Goal: Information Seeking & Learning: Learn about a topic

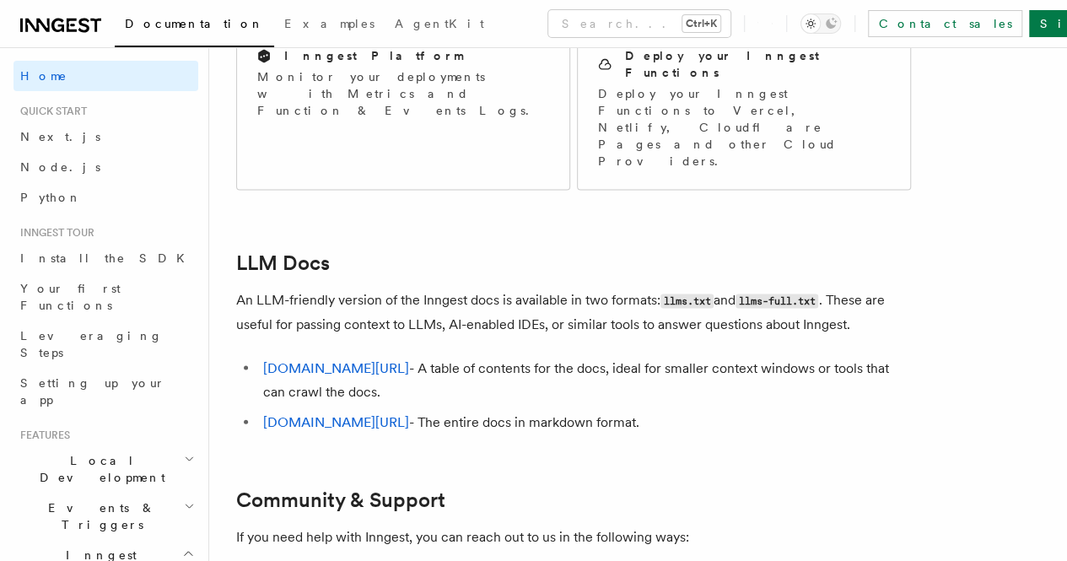
scroll to position [1628, 0]
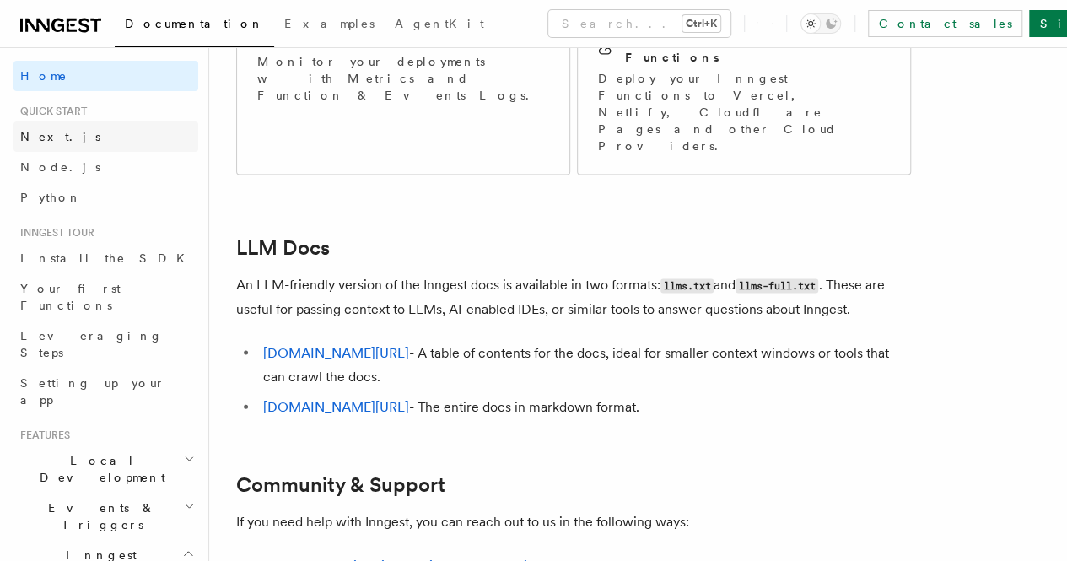
click at [56, 137] on span "Next.js" at bounding box center [60, 136] width 80 height 13
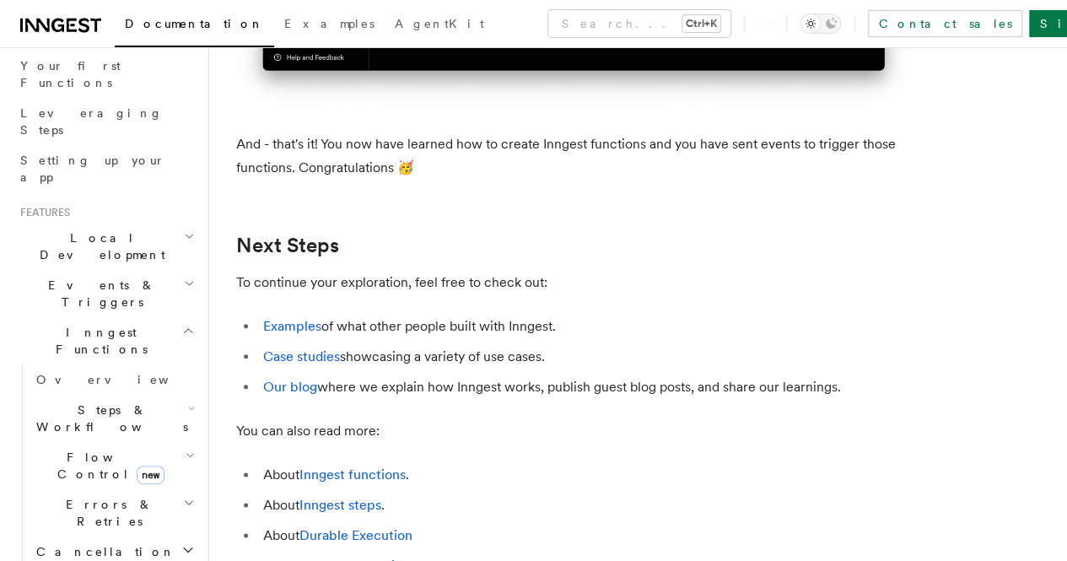
scroll to position [221, 0]
click at [182, 326] on icon "button" at bounding box center [188, 332] width 13 height 13
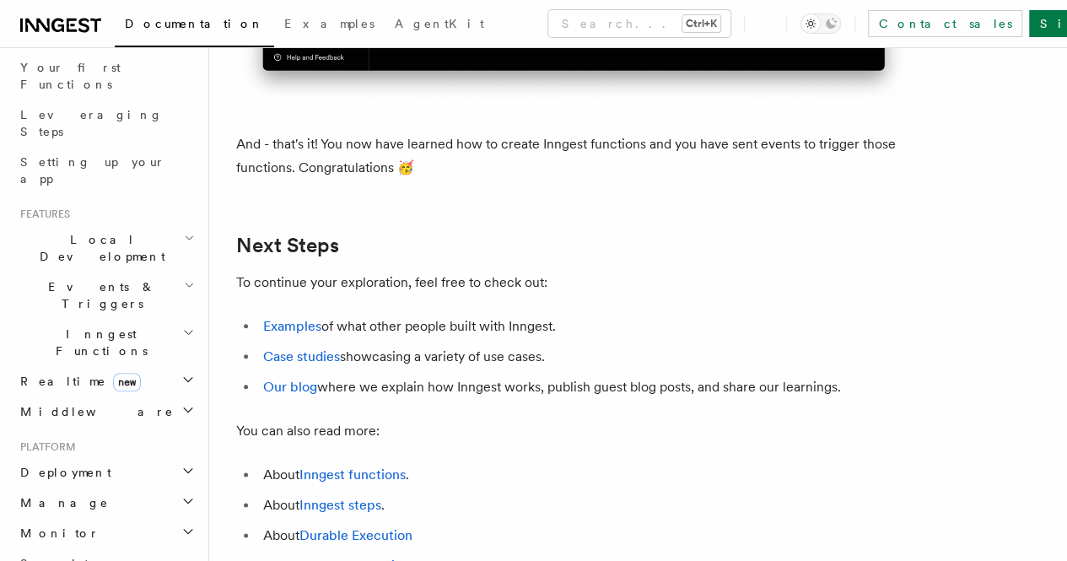
click at [182, 326] on icon "button" at bounding box center [188, 332] width 13 height 13
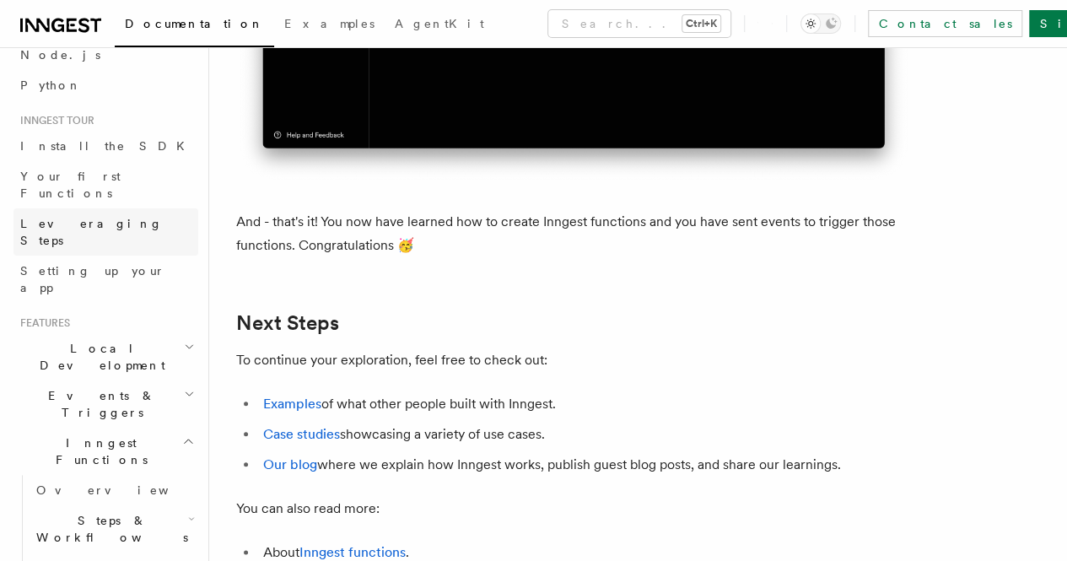
scroll to position [113, 0]
click at [74, 263] on span "Setting up your app" at bounding box center [92, 278] width 145 height 30
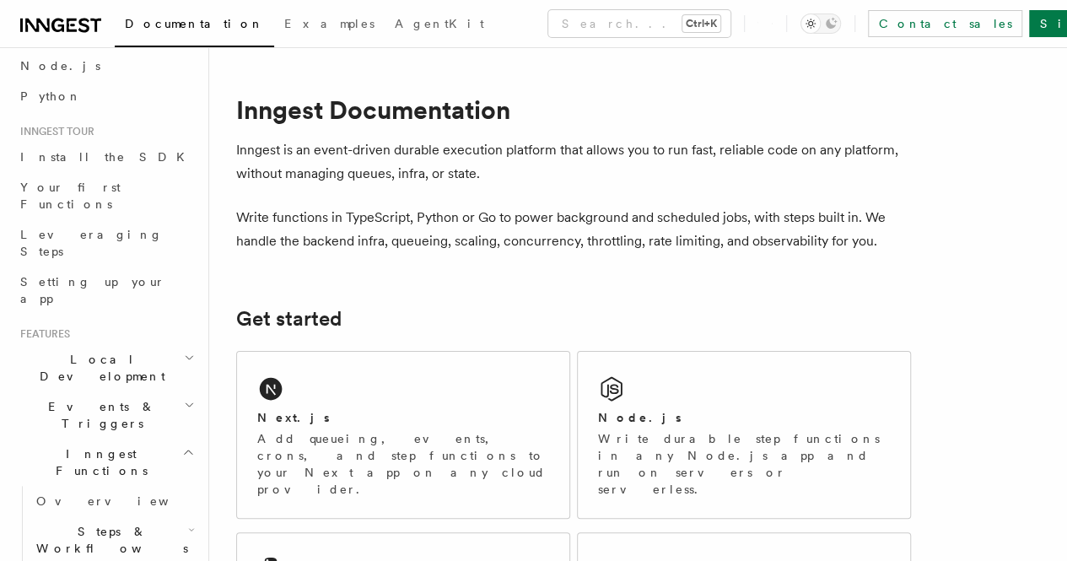
scroll to position [101, 0]
click at [182, 445] on icon "button" at bounding box center [188, 451] width 13 height 13
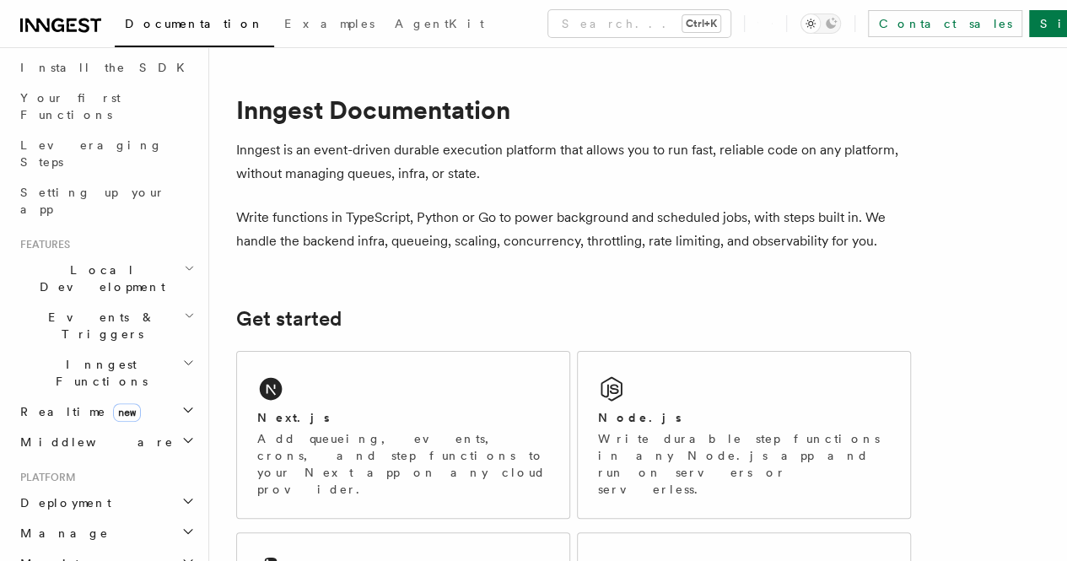
scroll to position [194, 0]
click at [182, 353] on icon "button" at bounding box center [188, 359] width 13 height 13
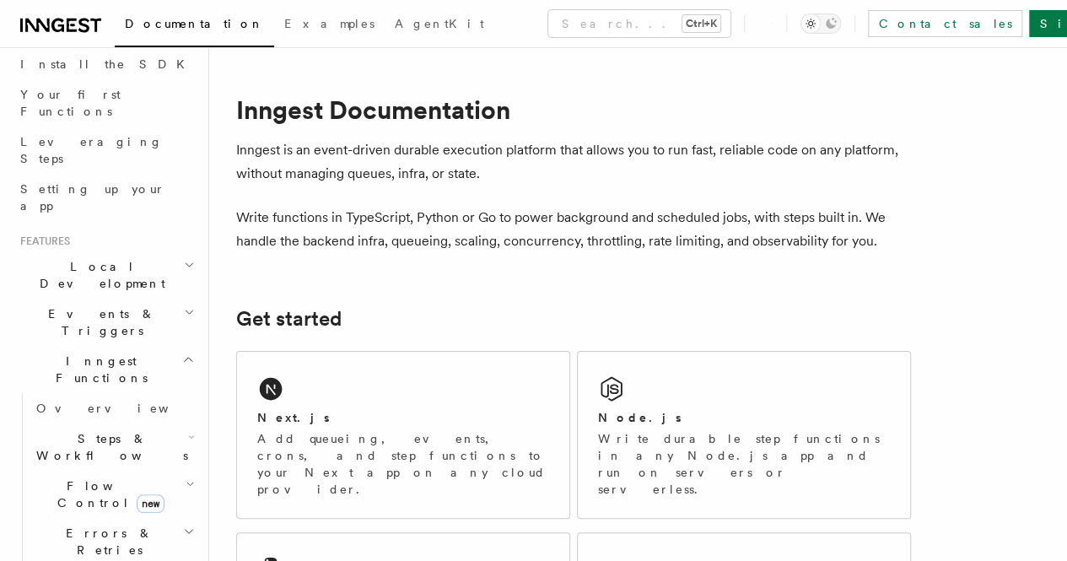
click at [160, 423] on h2 "Steps & Workflows" at bounding box center [114, 446] width 169 height 47
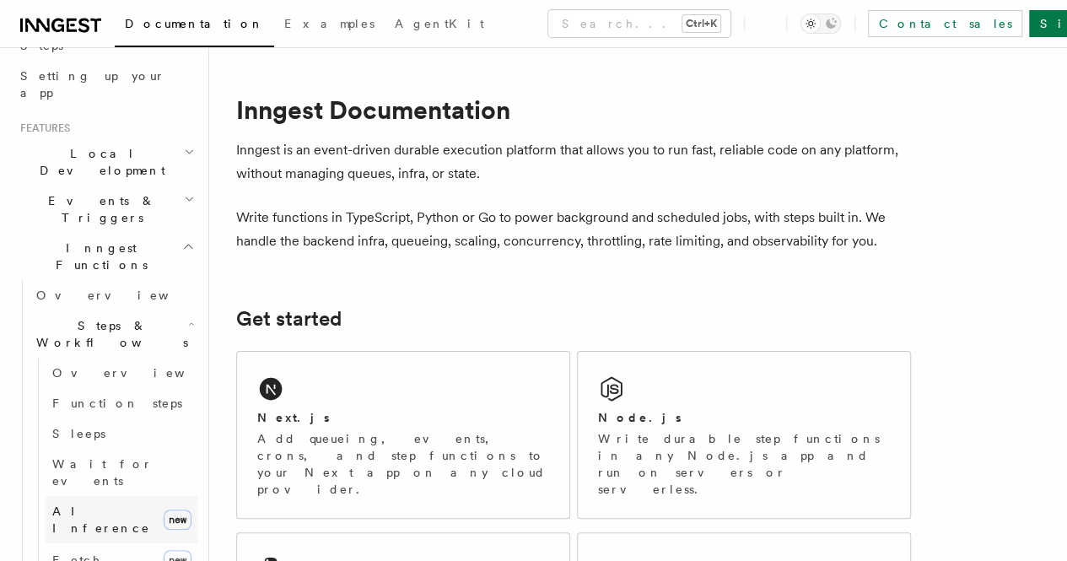
click at [123, 496] on link "AI Inference new" at bounding box center [122, 519] width 153 height 47
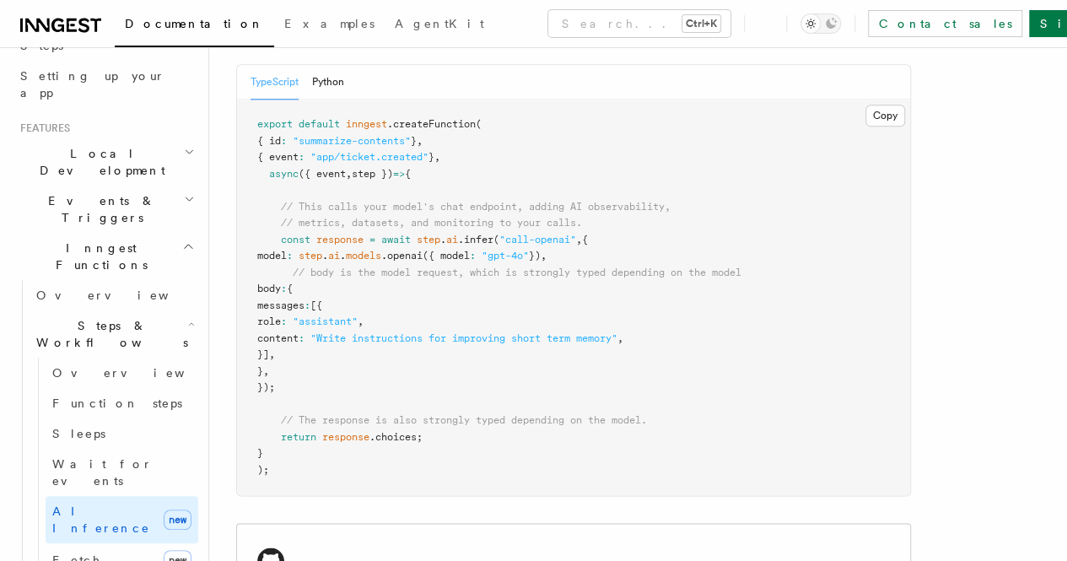
scroll to position [1001, 0]
